Goal: Task Accomplishment & Management: Complete application form

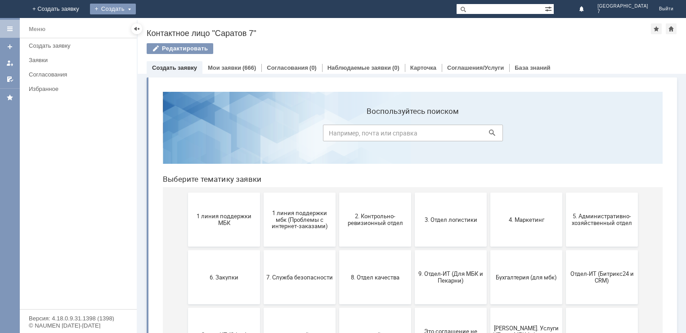
click at [136, 9] on div "Создать" at bounding box center [113, 9] width 46 height 11
click at [160, 26] on link "Заявка" at bounding box center [126, 27] width 68 height 11
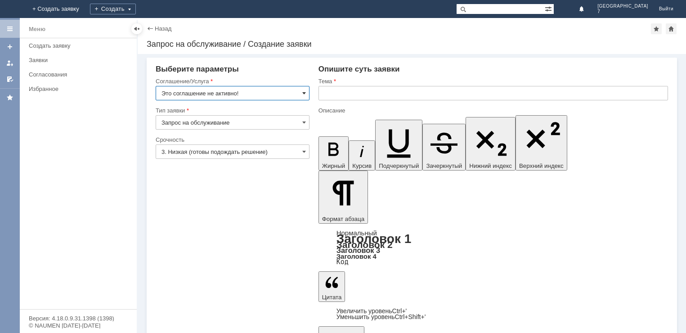
click at [305, 91] on span at bounding box center [304, 93] width 4 height 7
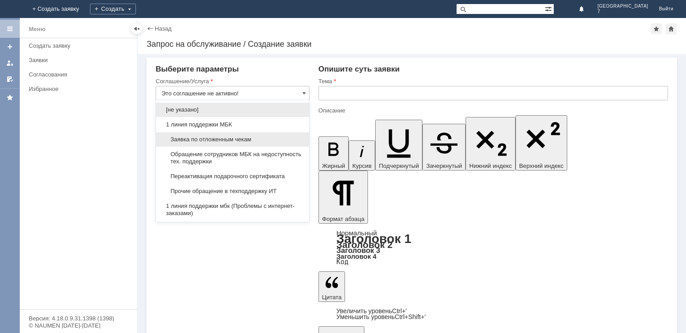
click at [202, 140] on span "Заявка по отложенным чекам" at bounding box center [233, 139] width 142 height 7
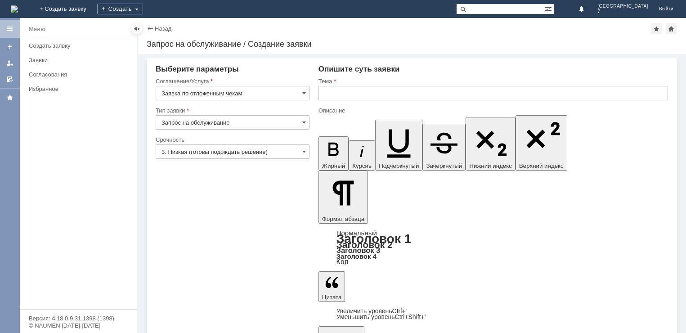
type input "Заявка по отложенным чекам"
click at [306, 122] on span at bounding box center [304, 122] width 4 height 7
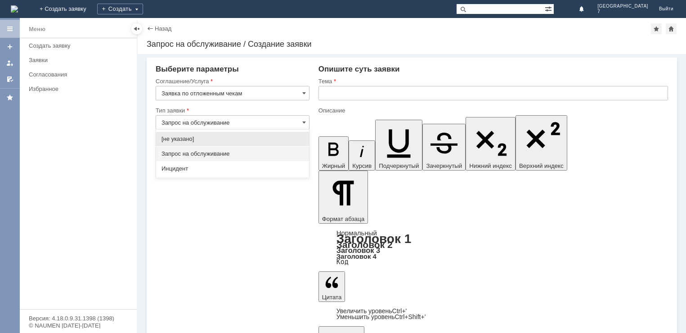
click at [183, 153] on span "Запрос на обслуживание" at bounding box center [233, 153] width 142 height 7
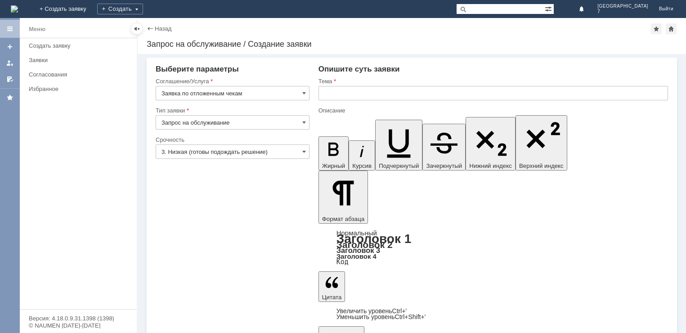
type input "Запрос на обслуживание"
click at [302, 149] on span at bounding box center [304, 151] width 4 height 7
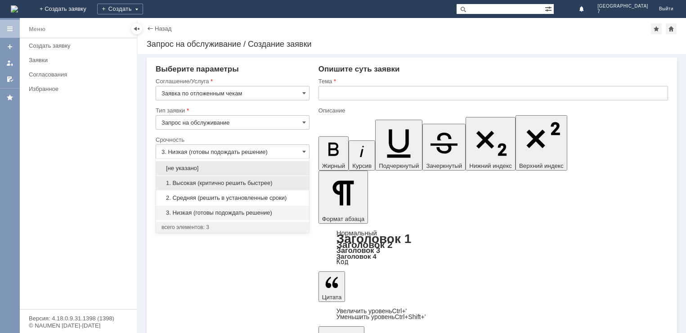
click at [211, 184] on span "1. Высокая (критично решить быстрее)" at bounding box center [233, 183] width 142 height 7
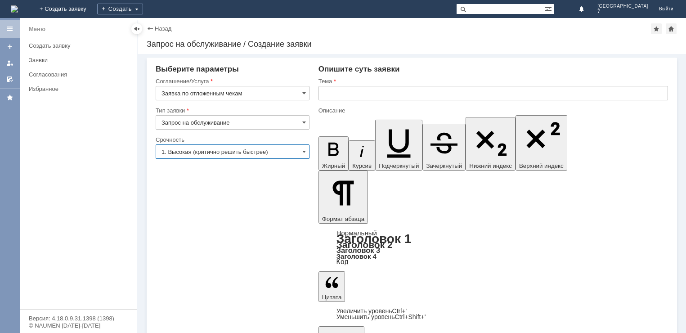
type input "1. Высокая (критично решить быстрее)"
click at [329, 98] on input "text" at bounding box center [494, 93] width 350 height 14
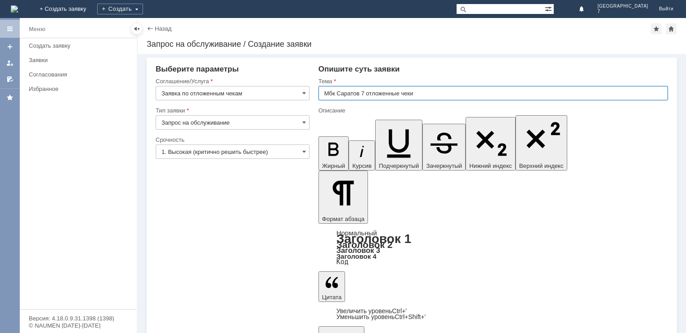
type input "Мбк Саратов 7 отложенные чеки"
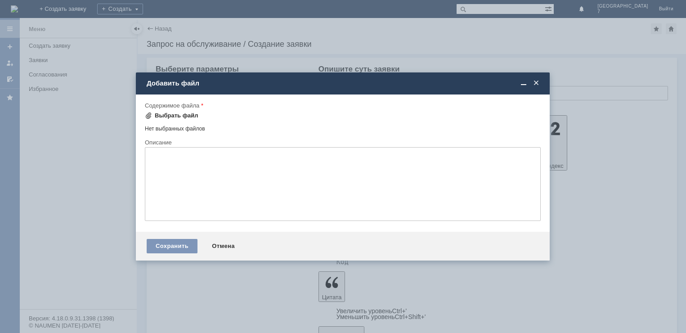
click at [182, 117] on div "Выбрать файл" at bounding box center [177, 115] width 44 height 7
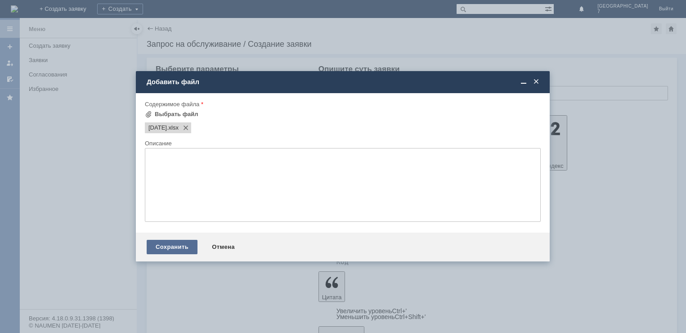
click at [167, 248] on div "Сохранить" at bounding box center [172, 247] width 51 height 14
